Goal: Find contact information: Find contact information

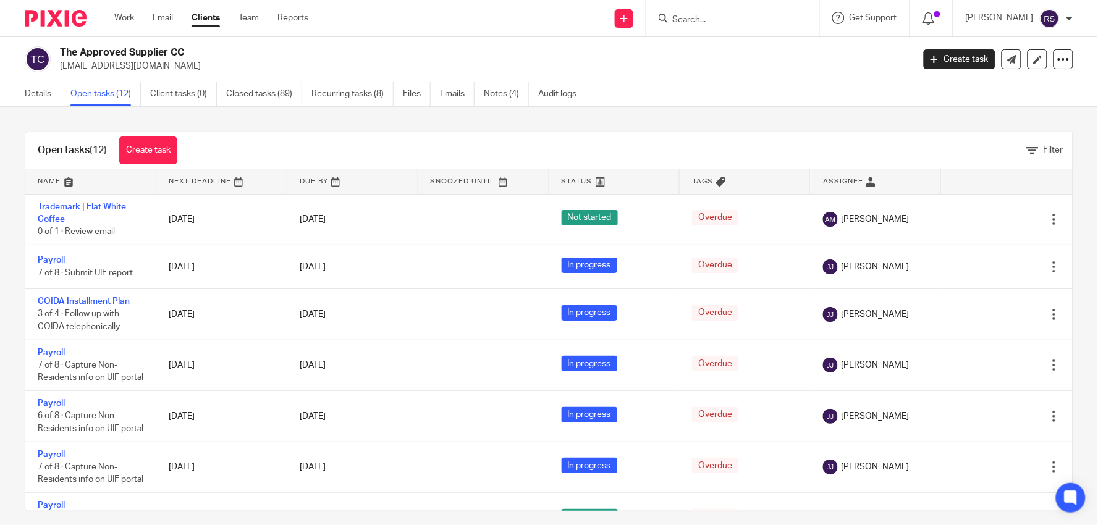
scroll to position [69, 0]
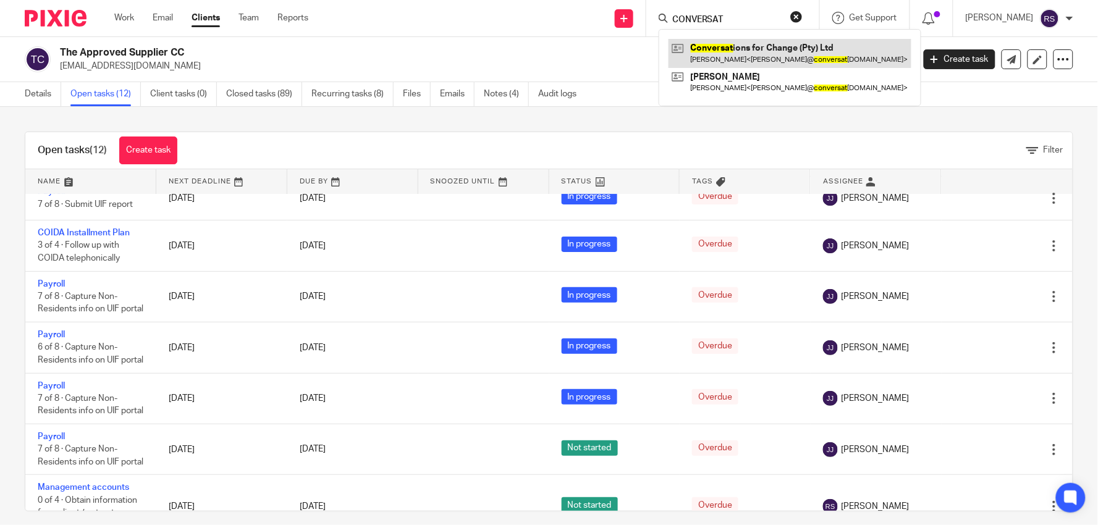
type input "CONVERSAT"
click at [751, 48] on link at bounding box center [789, 53] width 243 height 28
click at [668, 39] on link at bounding box center [789, 53] width 243 height 28
click at [780, 53] on link at bounding box center [789, 53] width 243 height 28
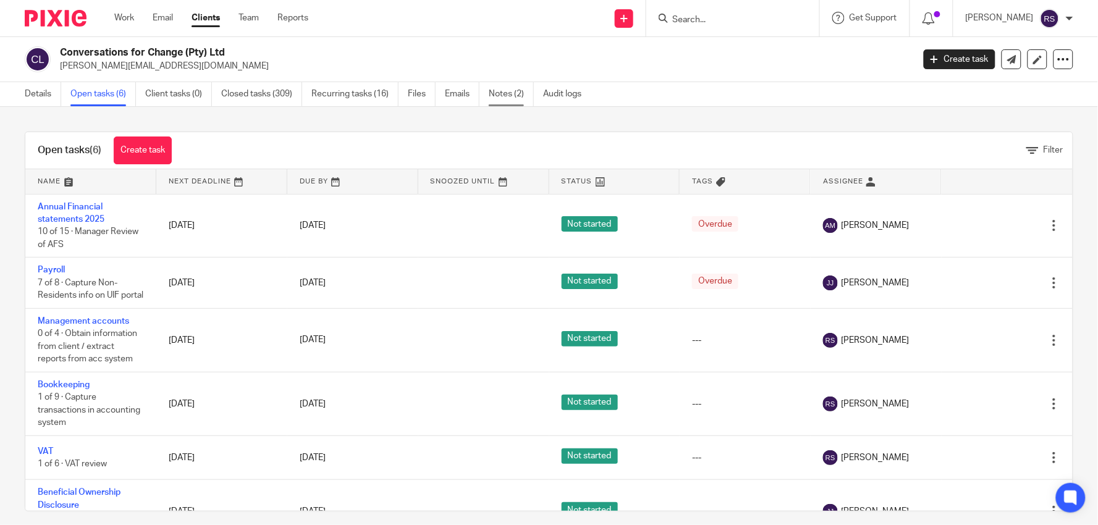
click at [497, 102] on link "Notes (2)" at bounding box center [511, 94] width 45 height 24
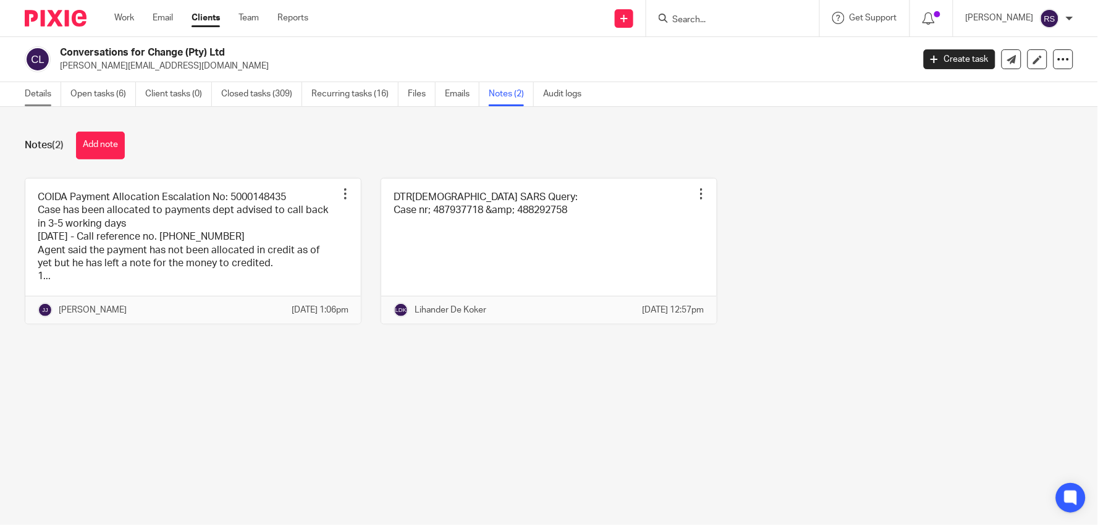
click at [33, 90] on link "Details" at bounding box center [43, 94] width 36 height 24
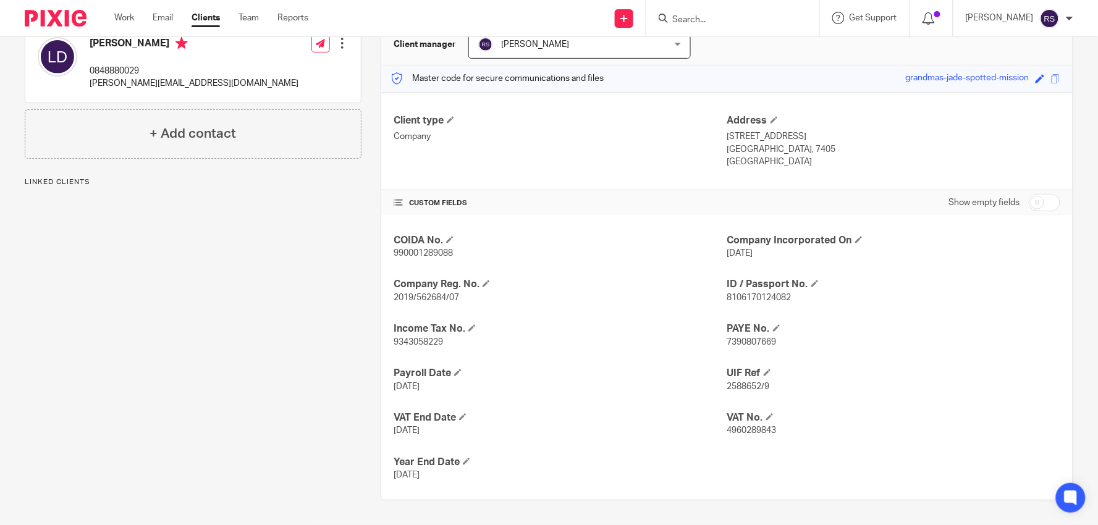
scroll to position [62, 0]
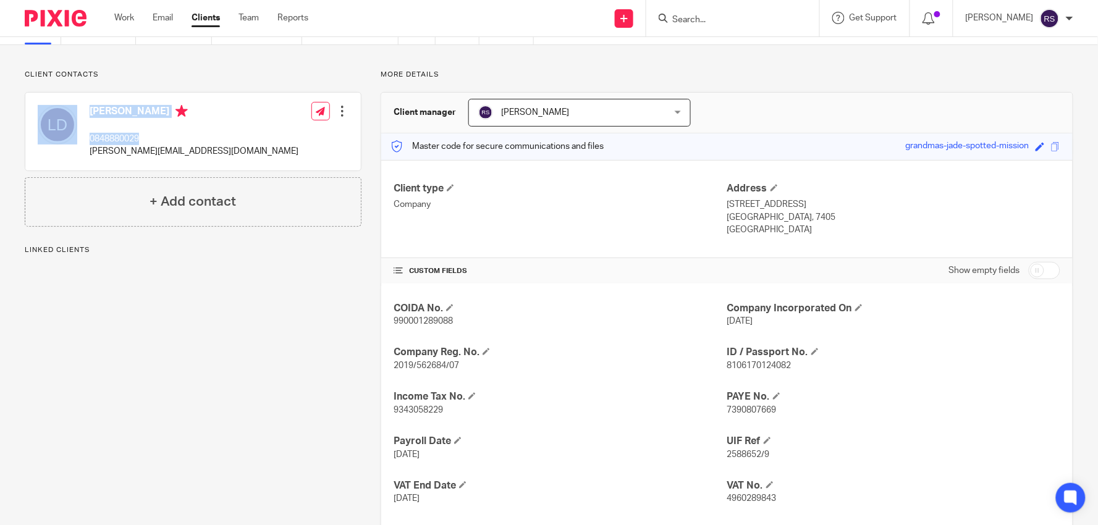
drag, startPoint x: 90, startPoint y: 138, endPoint x: 83, endPoint y: 140, distance: 7.6
click at [83, 140] on div "Lisa van Dongen 0848880029 lisa@conversations4change.co.za" at bounding box center [168, 131] width 261 height 65
click at [177, 137] on p "0848880029" at bounding box center [194, 139] width 209 height 12
drag, startPoint x: 164, startPoint y: 137, endPoint x: 90, endPoint y: 142, distance: 74.3
click at [90, 142] on p "0848880029" at bounding box center [194, 139] width 209 height 12
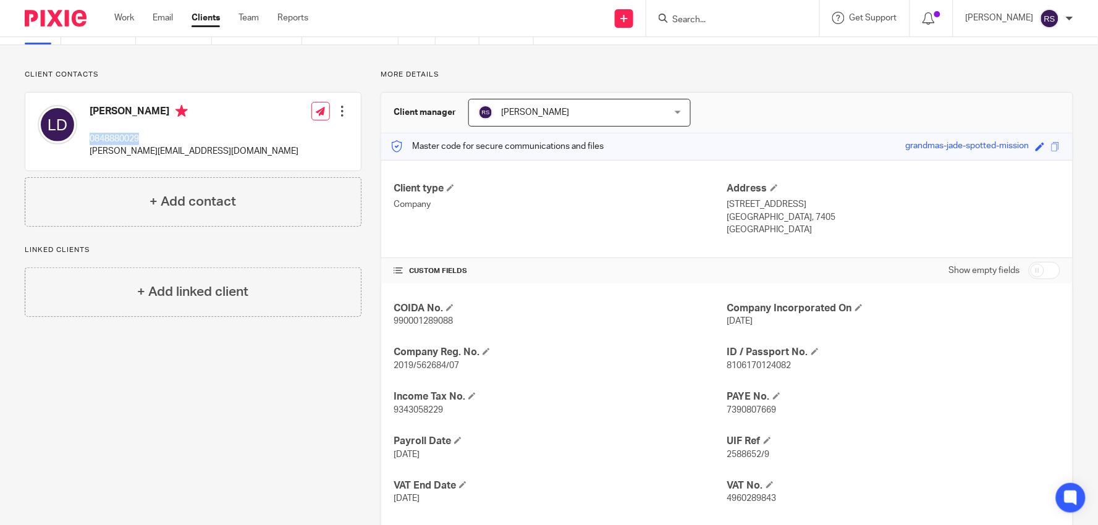
copy p "0848880029"
drag, startPoint x: 250, startPoint y: 151, endPoint x: 89, endPoint y: 158, distance: 161.4
click at [89, 158] on div "Lisa van Dongen 0848880029 lisa@conversations4change.co.za Edit contact Create …" at bounding box center [192, 132] width 335 height 78
copy p "lisa@conversations4change.co.za"
click at [746, 22] on input "Search" at bounding box center [726, 20] width 111 height 11
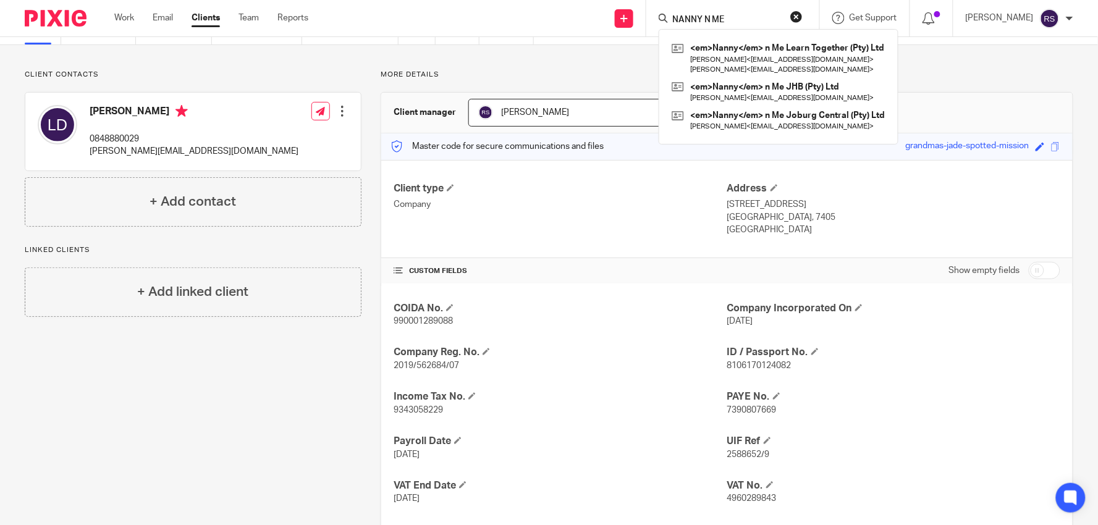
type input "NANNY N ME"
click button "submit" at bounding box center [0, 0] width 0 height 0
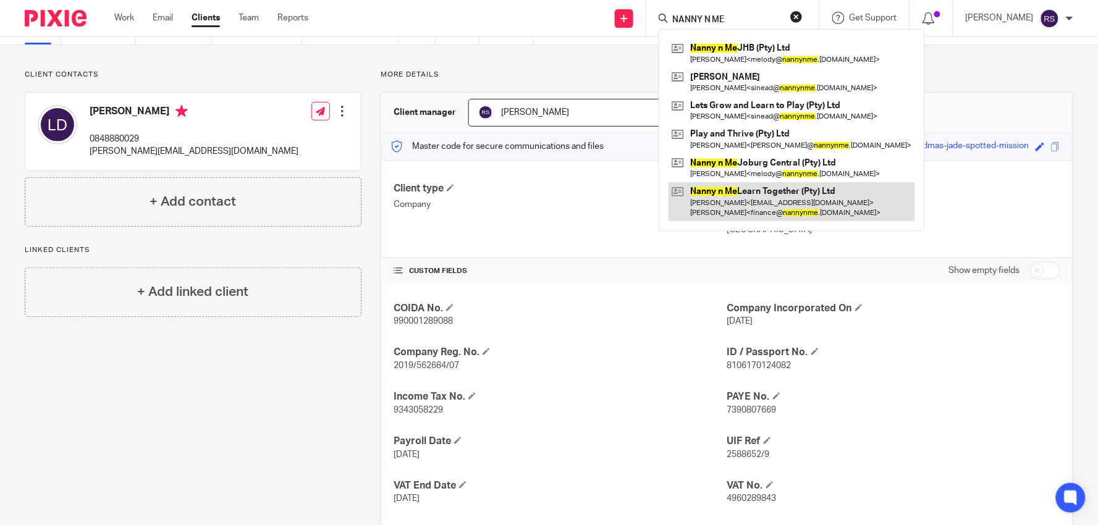
click at [814, 193] on link at bounding box center [791, 201] width 246 height 38
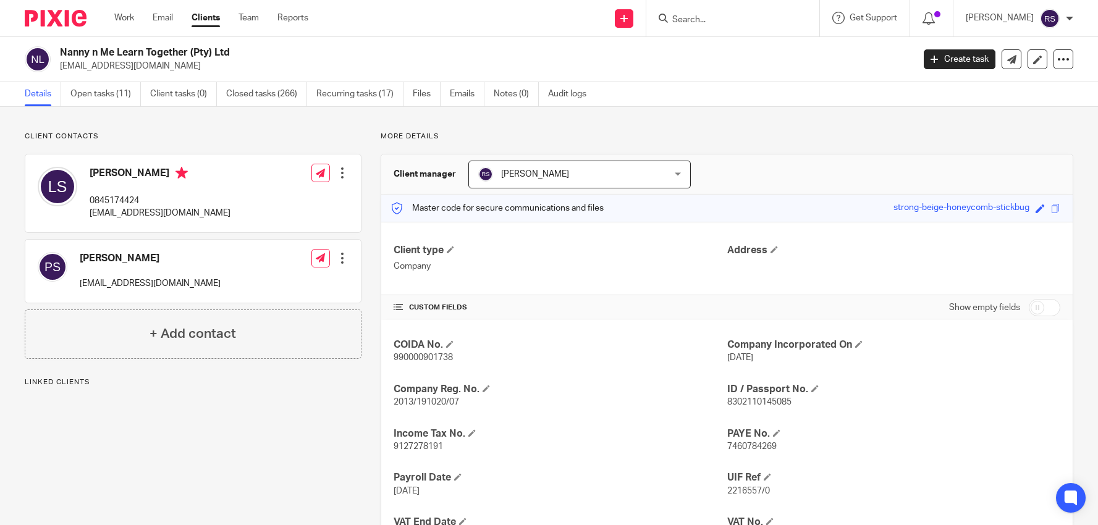
click at [736, 27] on div at bounding box center [732, 18] width 173 height 36
click at [739, 25] on input "Search" at bounding box center [726, 20] width 111 height 11
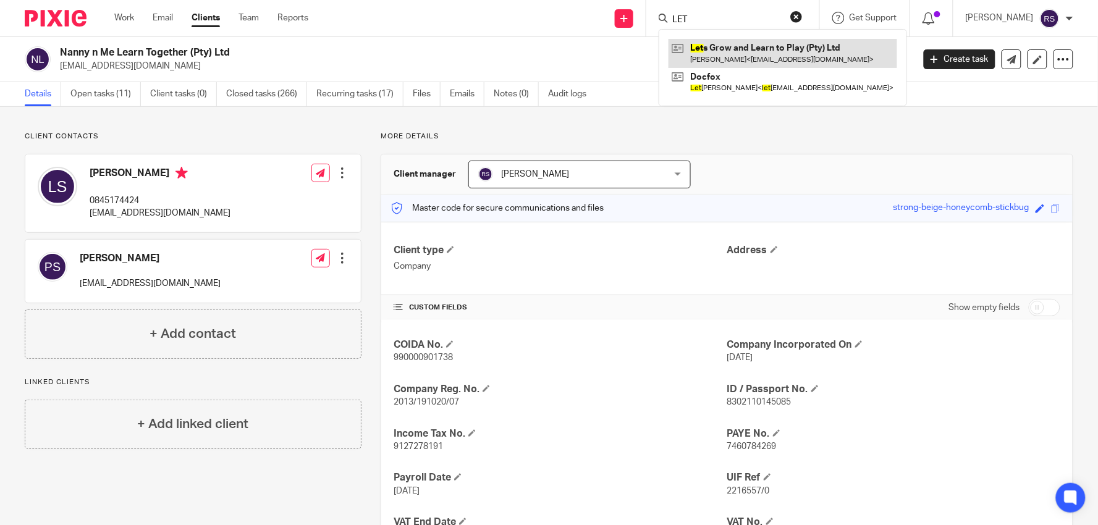
type input "LET"
click at [745, 52] on link at bounding box center [782, 53] width 229 height 28
